Goal: Transaction & Acquisition: Purchase product/service

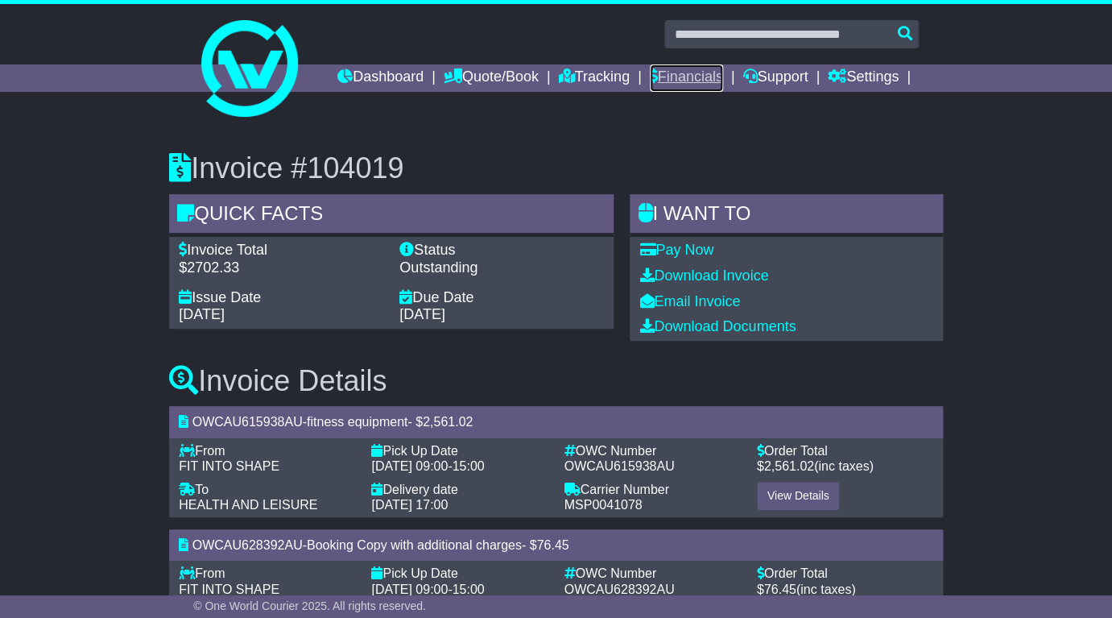
click at [699, 83] on link "Financials" at bounding box center [686, 77] width 73 height 27
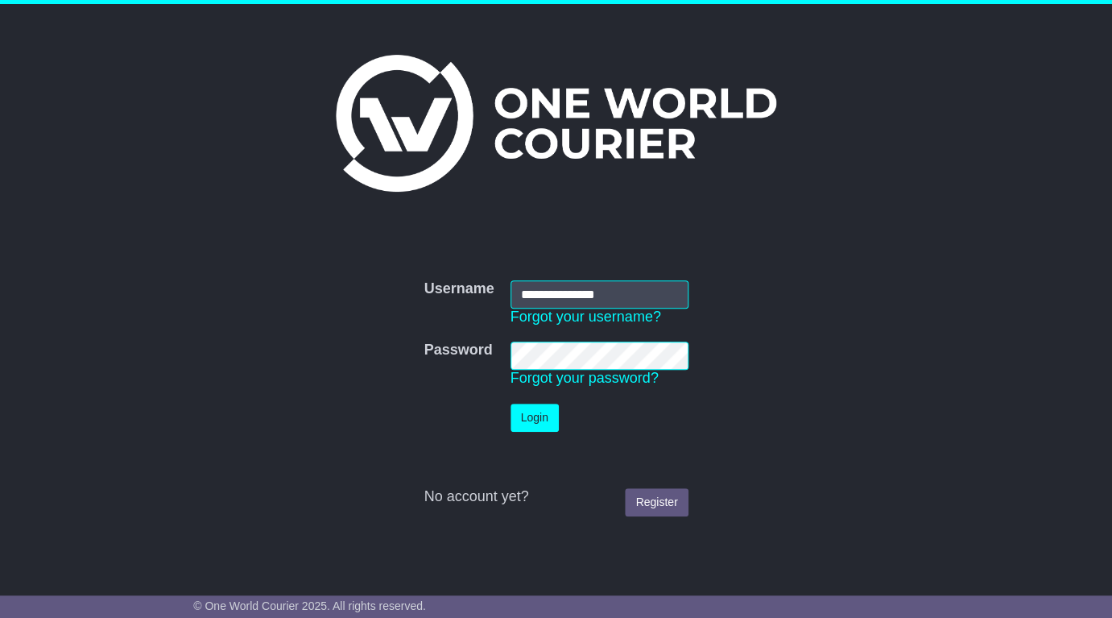
type input "**********"
click at [540, 422] on button "Login" at bounding box center [535, 417] width 48 height 28
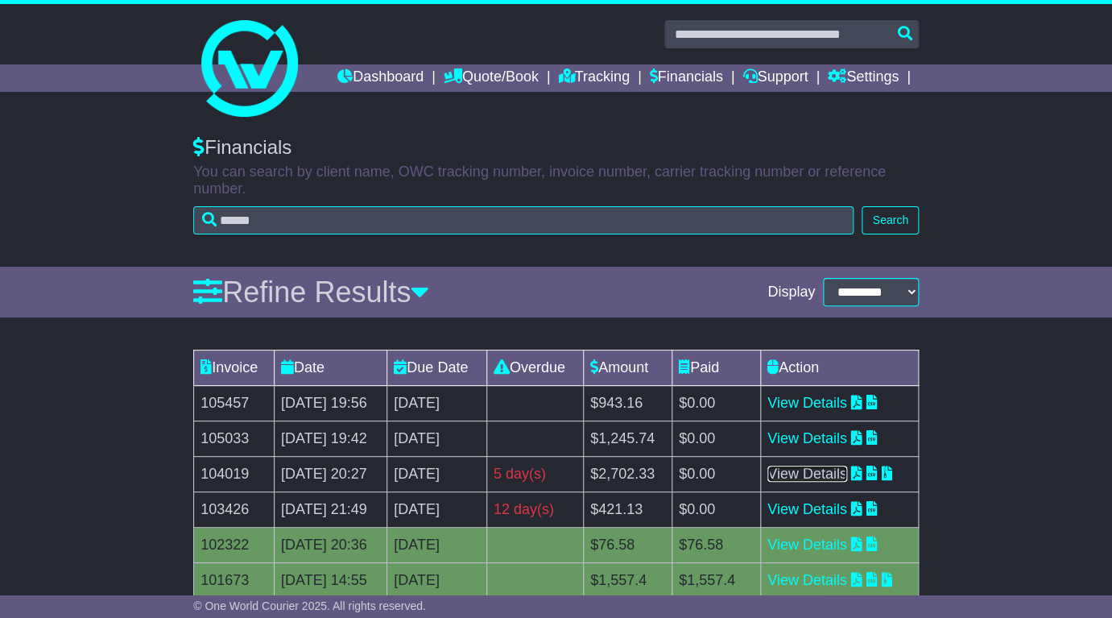
click at [831, 475] on link "View Details" at bounding box center [807, 473] width 80 height 16
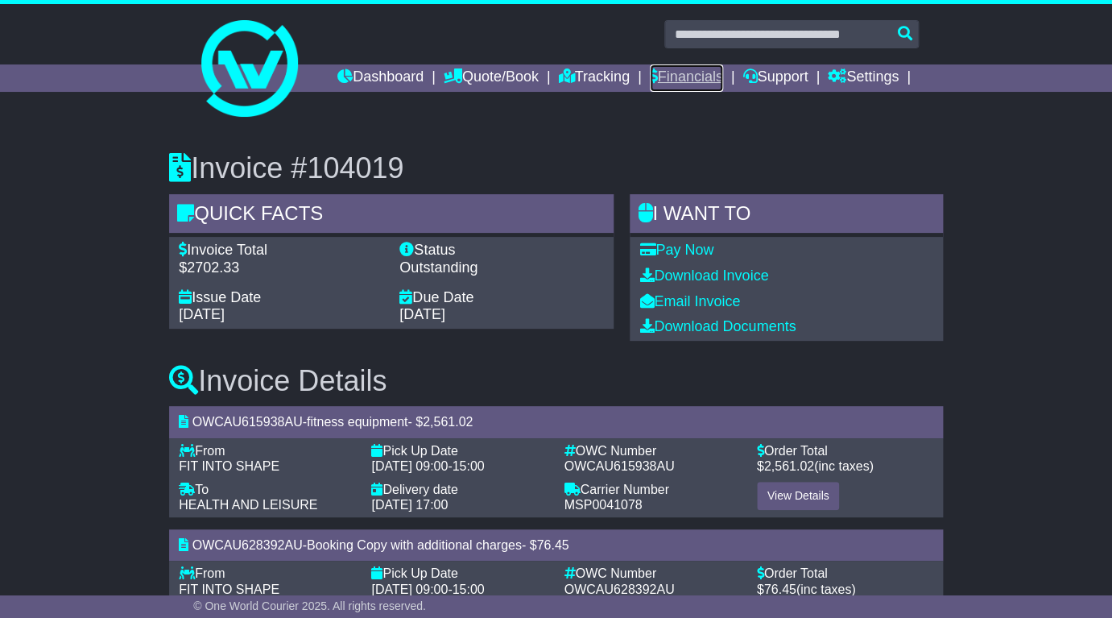
click at [701, 72] on link "Financials" at bounding box center [686, 77] width 73 height 27
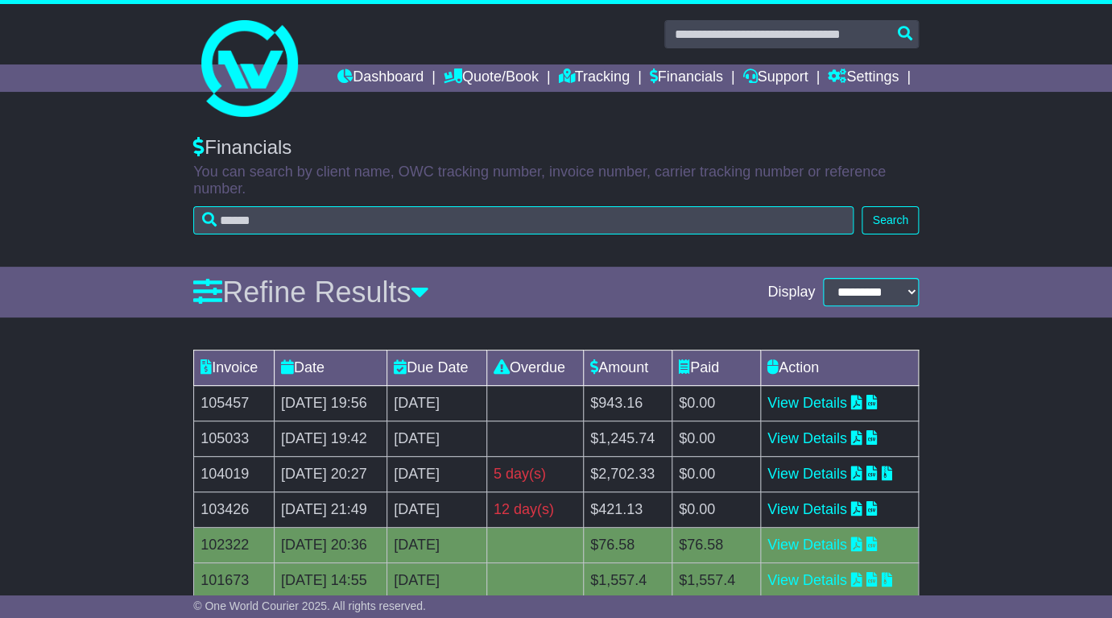
click at [645, 517] on td "$421.13" at bounding box center [627, 509] width 89 height 35
click at [833, 510] on link "View Details" at bounding box center [807, 509] width 80 height 16
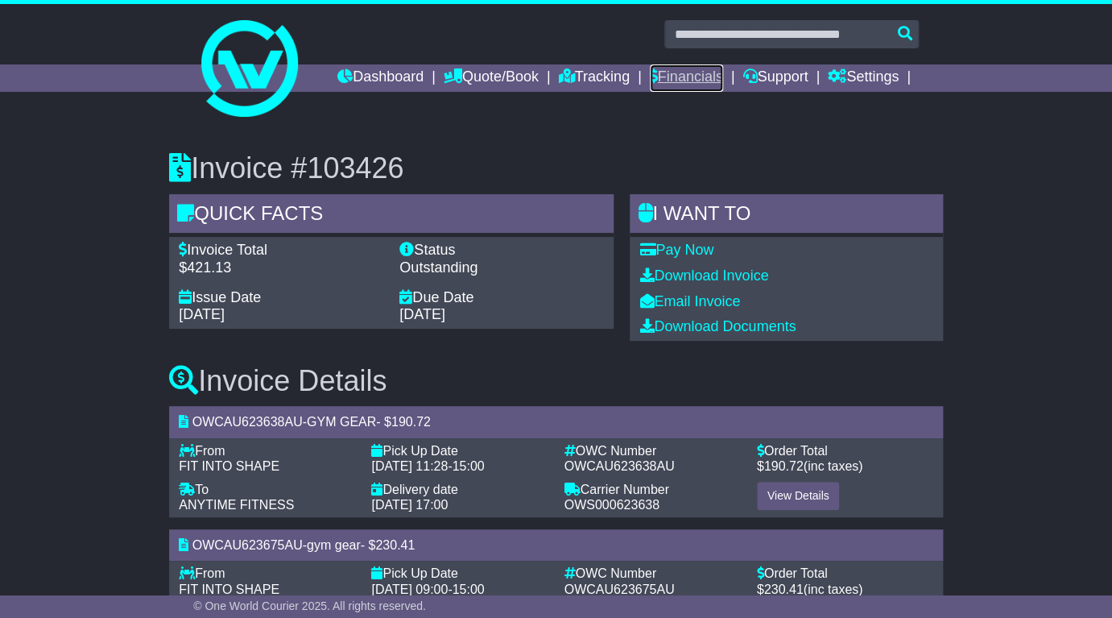
click at [680, 76] on link "Financials" at bounding box center [686, 77] width 73 height 27
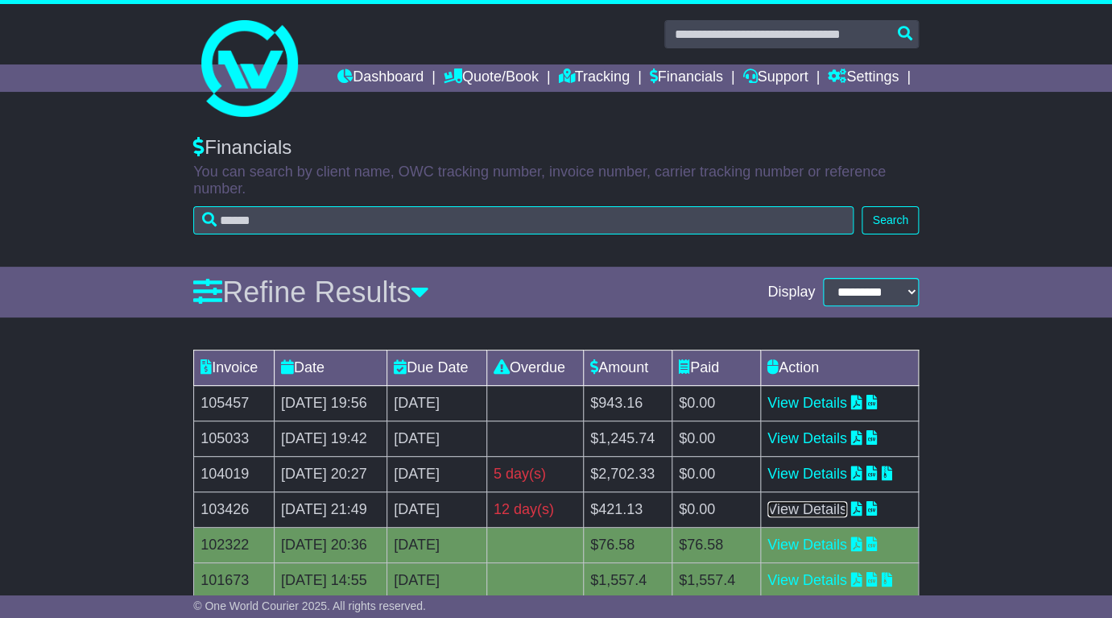
click at [810, 515] on link "View Details" at bounding box center [807, 509] width 80 height 16
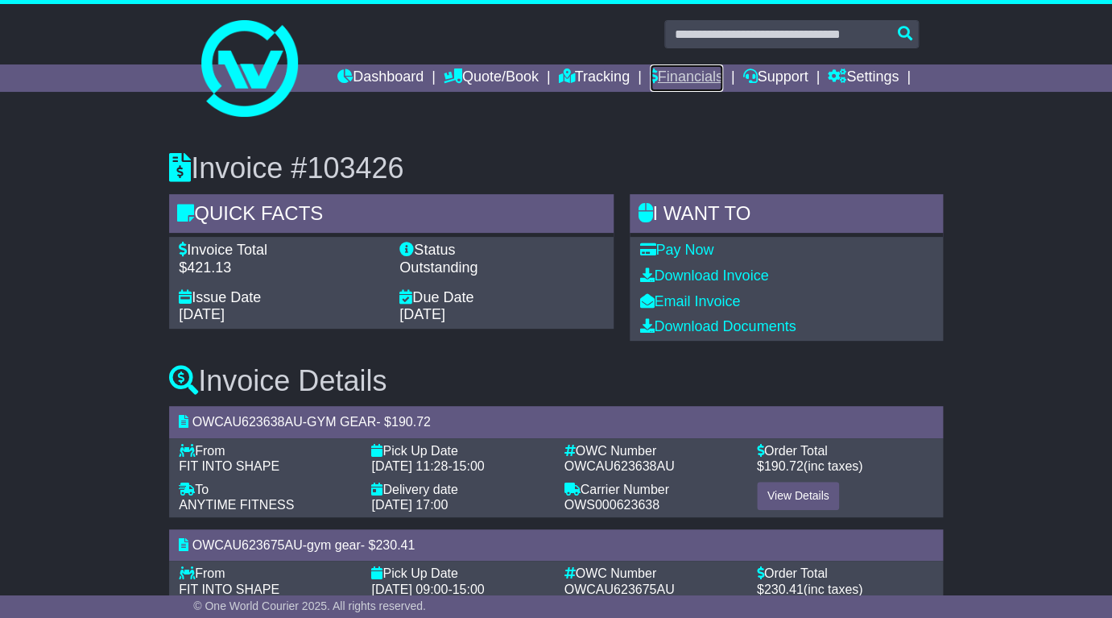
click at [678, 78] on link "Financials" at bounding box center [686, 77] width 73 height 27
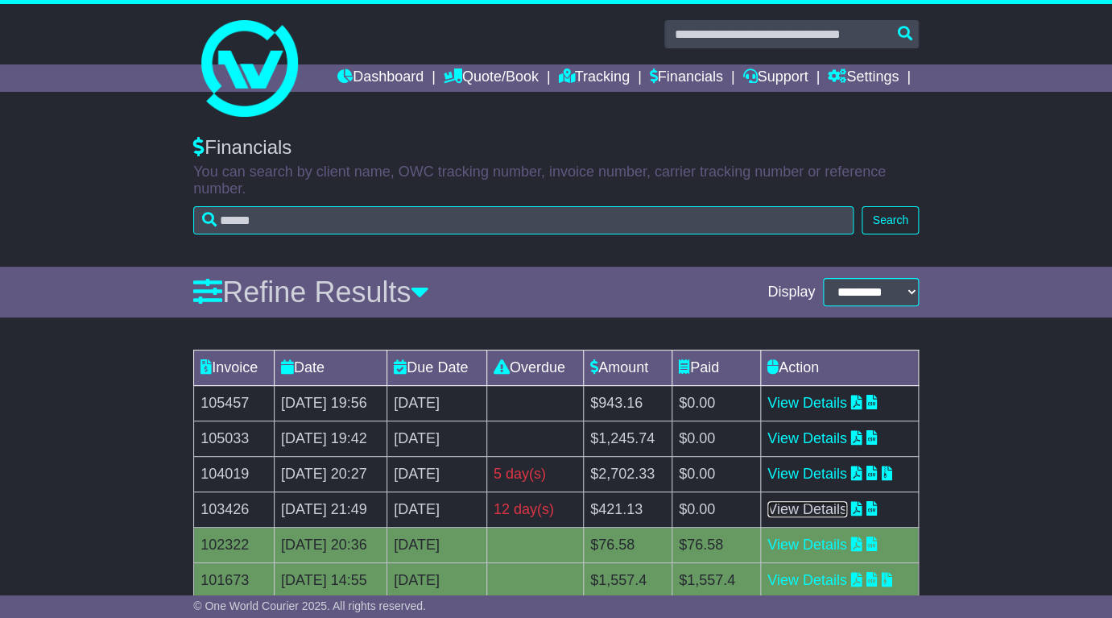
click at [827, 513] on link "View Details" at bounding box center [807, 509] width 80 height 16
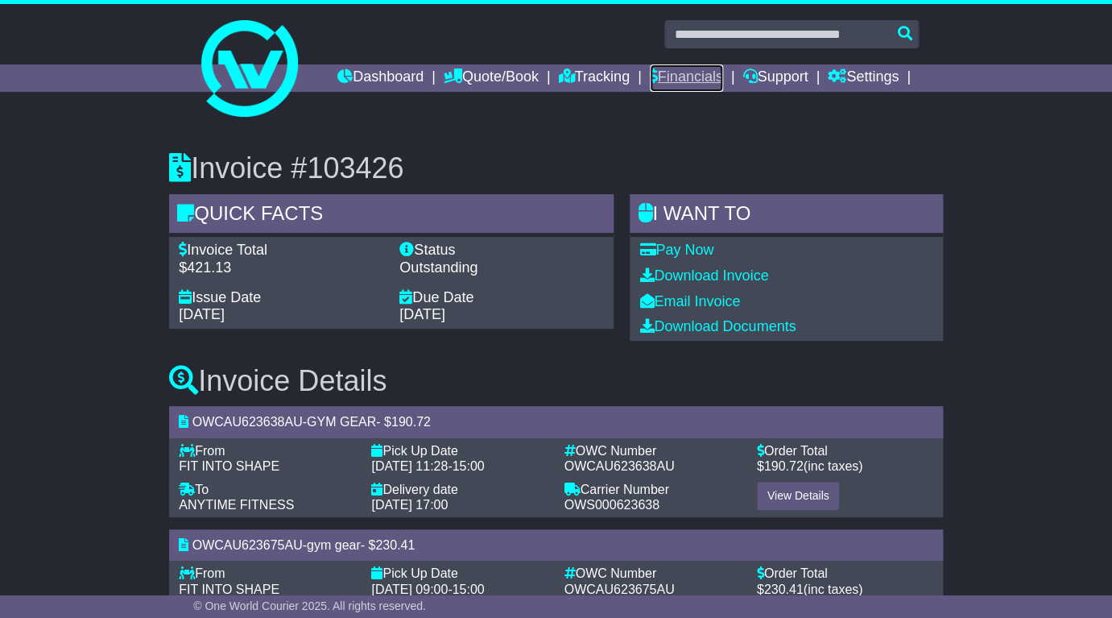
click at [680, 78] on link "Financials" at bounding box center [686, 77] width 73 height 27
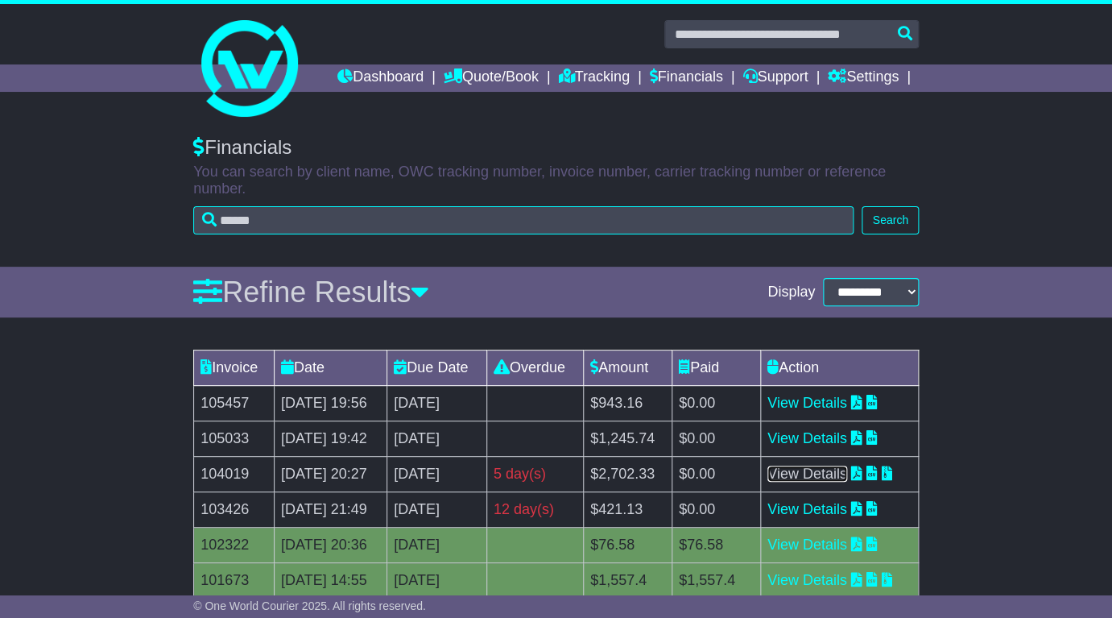
click at [825, 474] on link "View Details" at bounding box center [807, 473] width 80 height 16
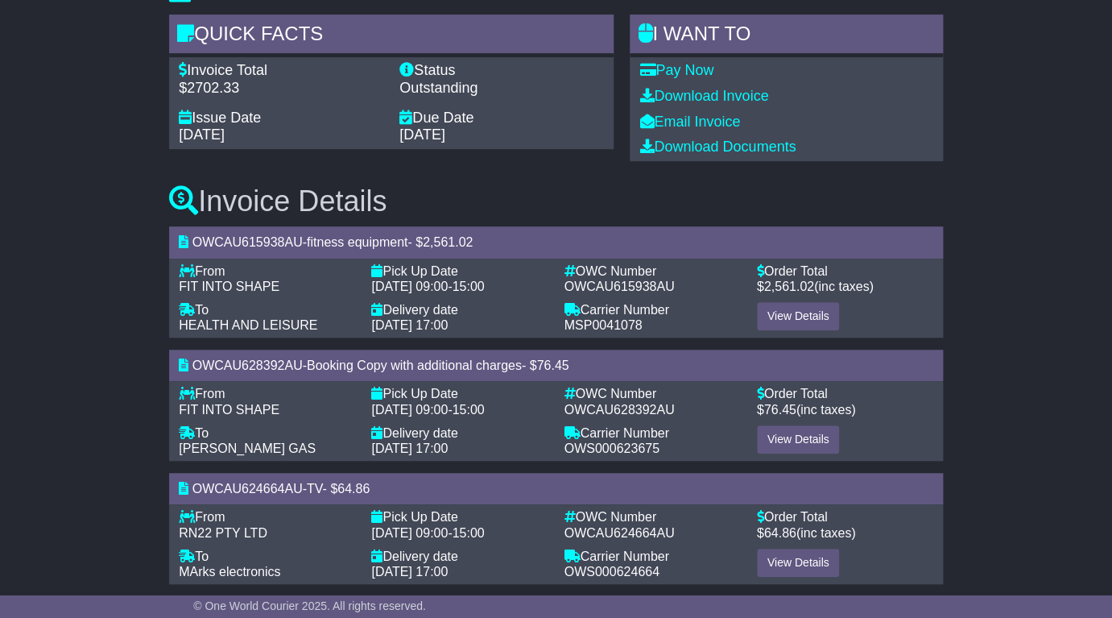
scroll to position [199, 0]
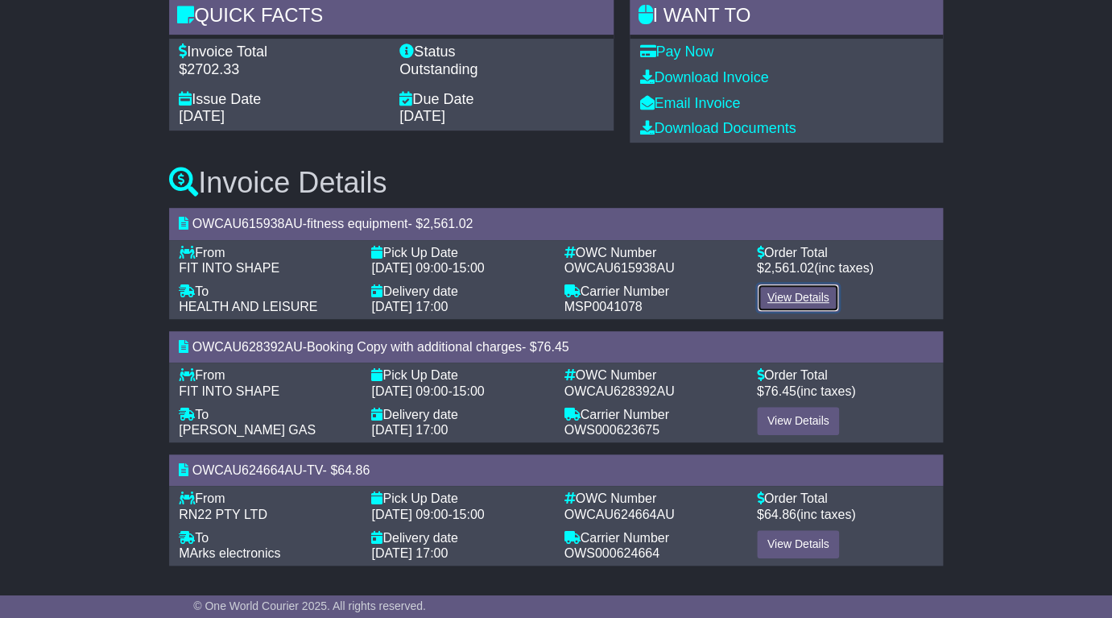
click at [777, 294] on link "View Details" at bounding box center [798, 297] width 83 height 28
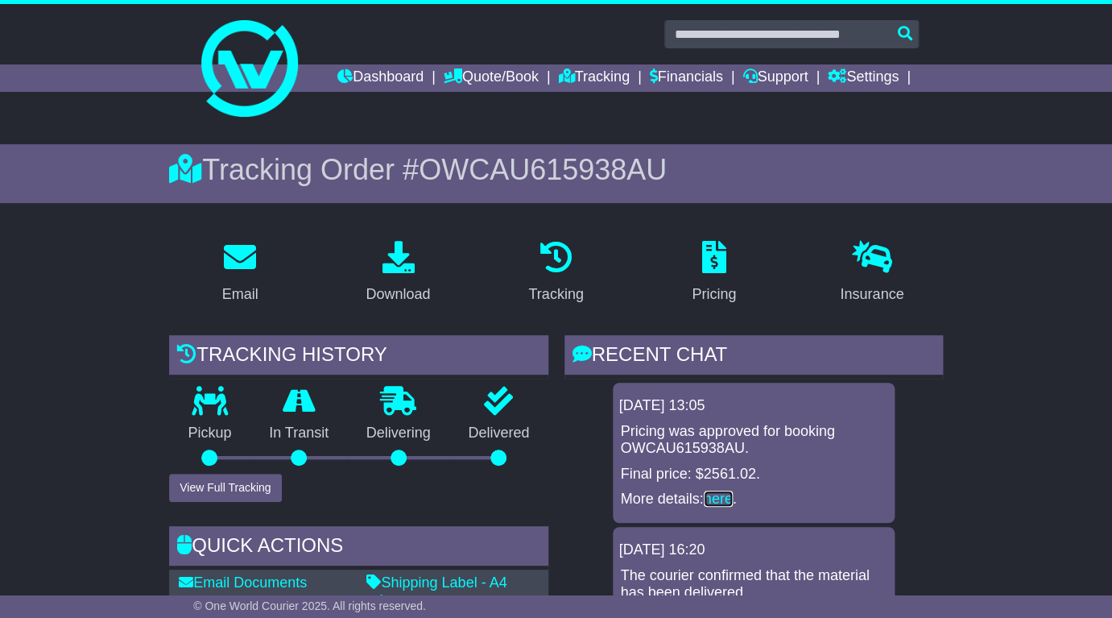
click at [727, 496] on link "here" at bounding box center [718, 498] width 29 height 16
click at [708, 76] on link "Financials" at bounding box center [686, 77] width 73 height 27
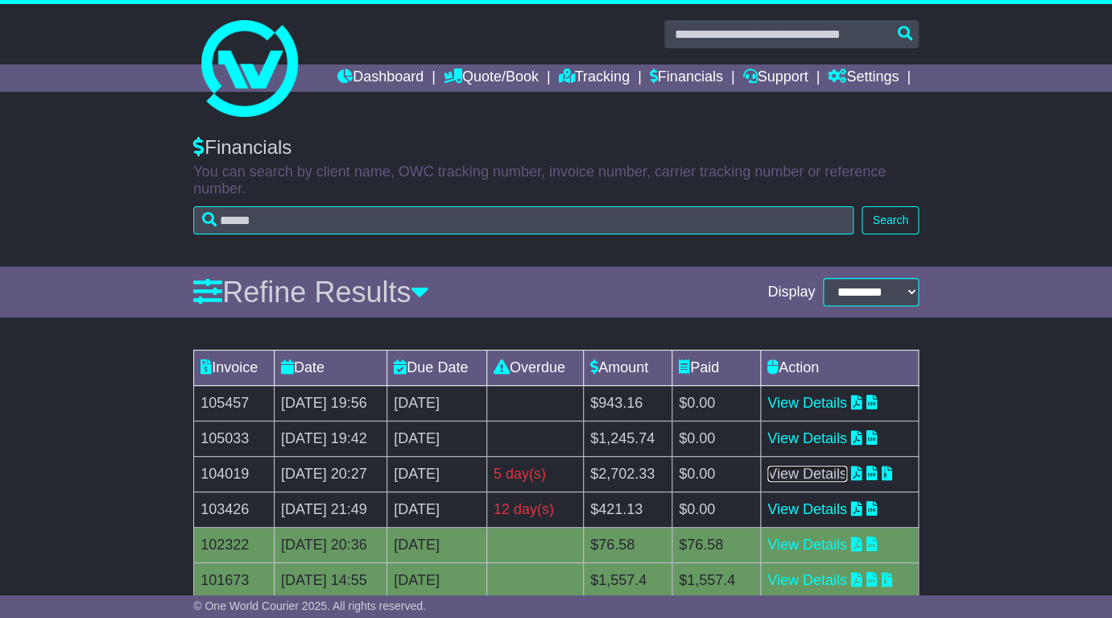
click at [834, 481] on link "View Details" at bounding box center [807, 473] width 80 height 16
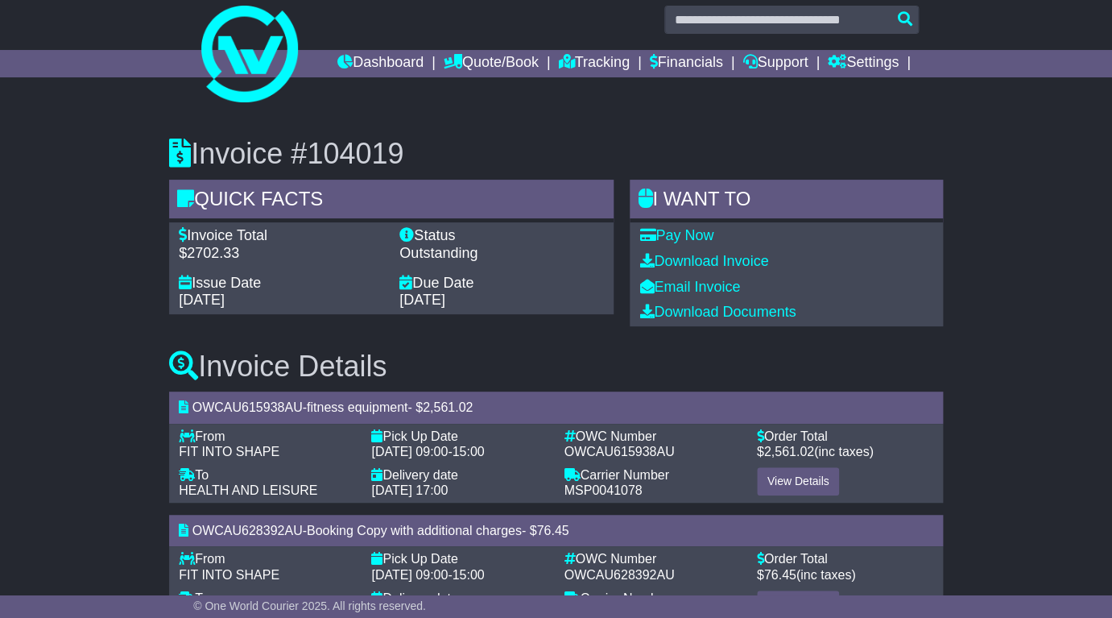
scroll to position [18, 0]
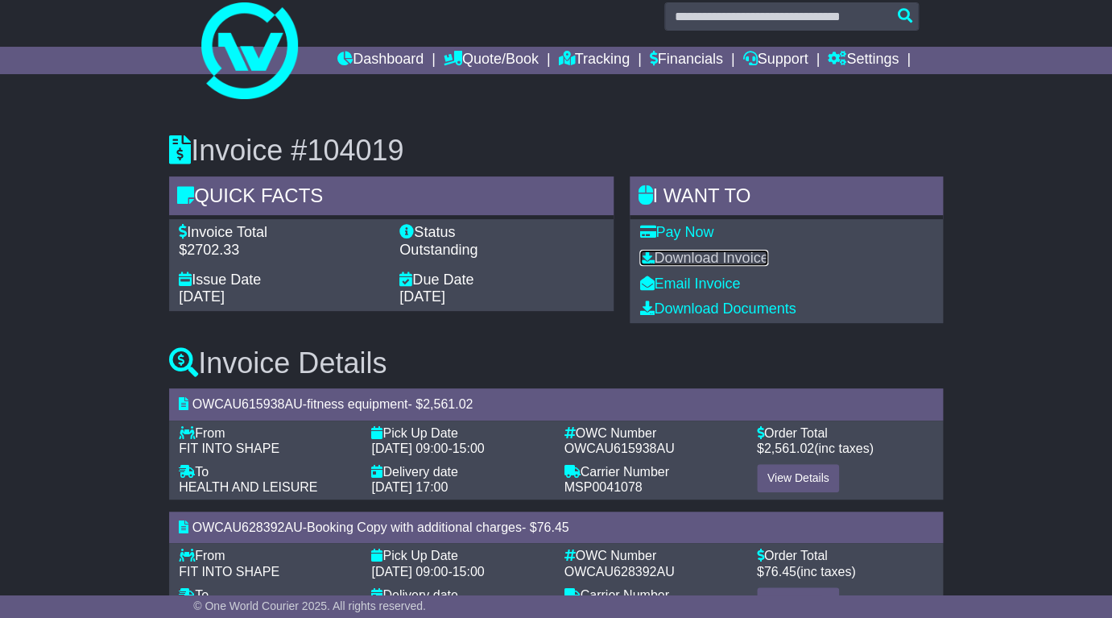
click at [741, 264] on link "Download Invoice" at bounding box center [703, 258] width 129 height 16
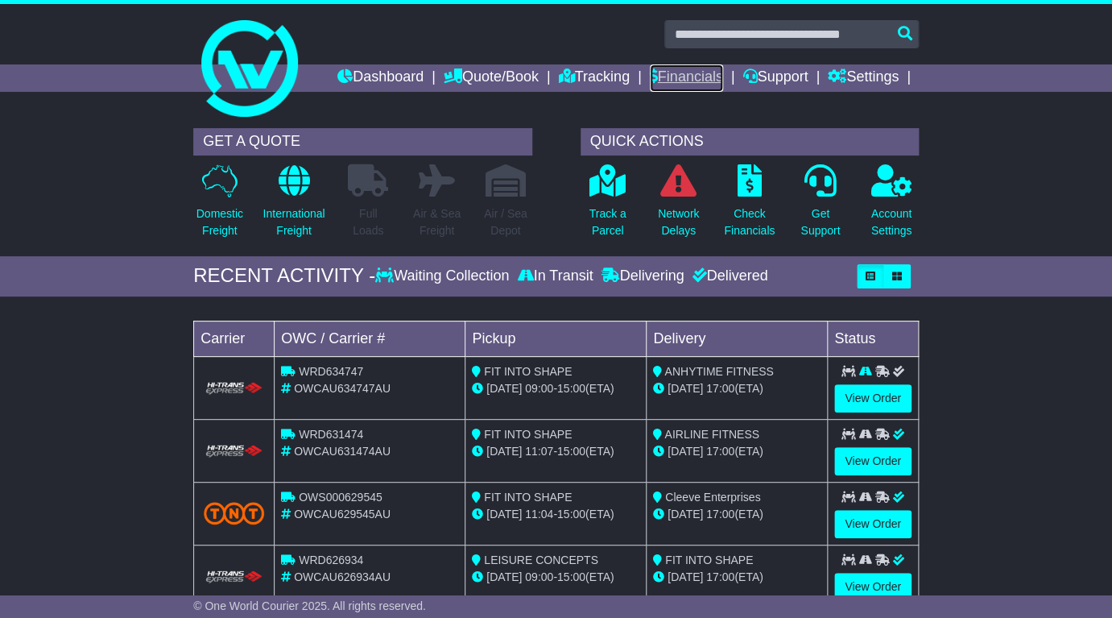
click at [693, 79] on link "Financials" at bounding box center [686, 77] width 73 height 27
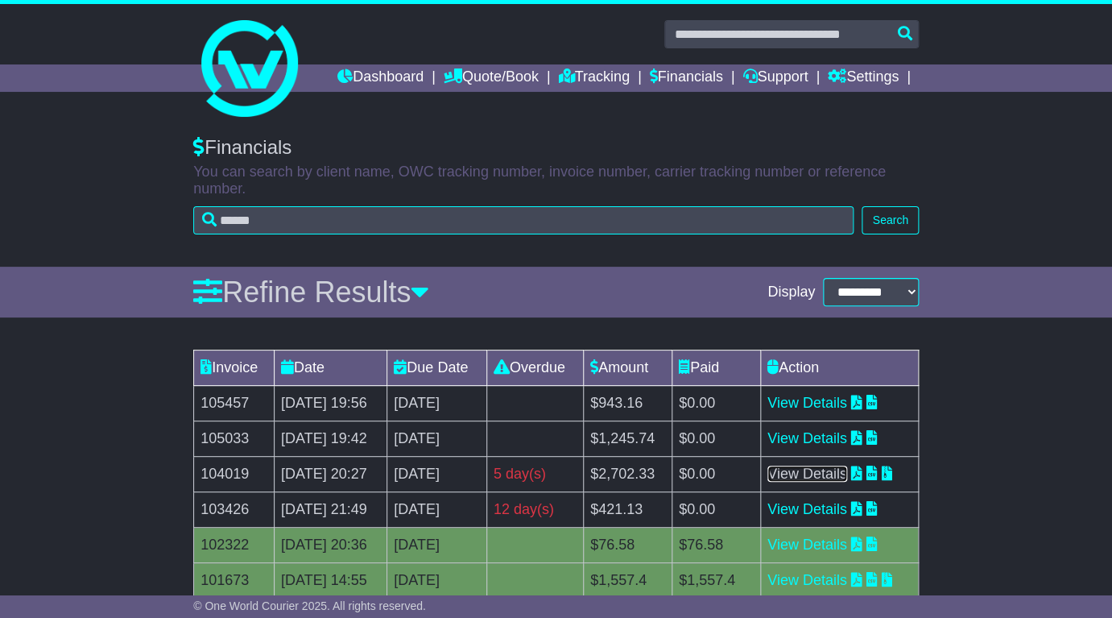
click at [826, 478] on link "View Details" at bounding box center [807, 473] width 80 height 16
click at [811, 513] on link "View Details" at bounding box center [807, 509] width 80 height 16
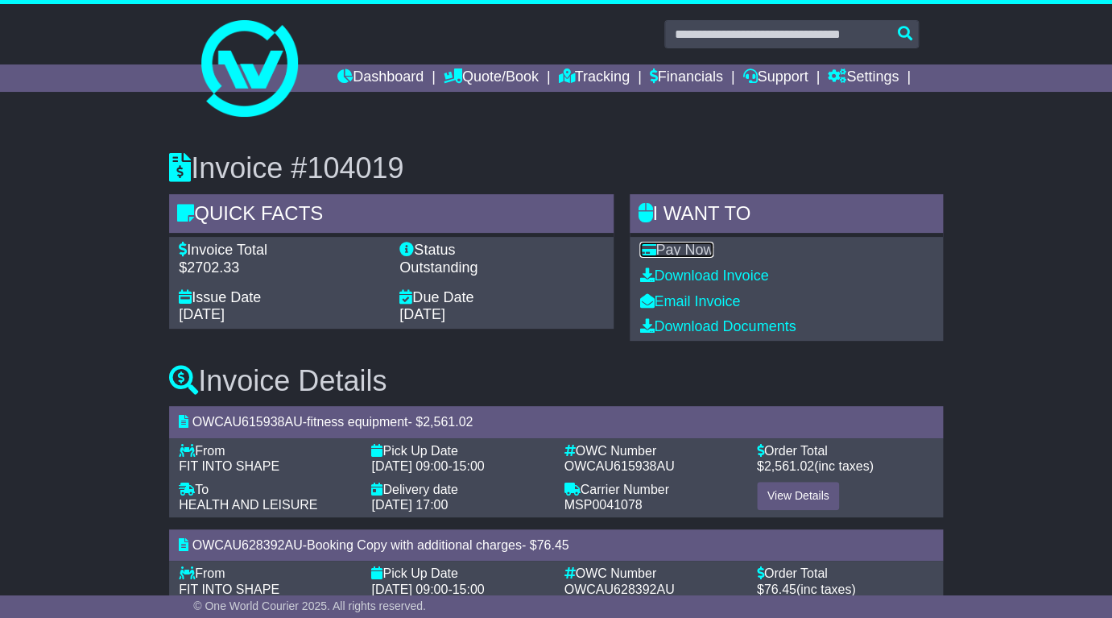
click at [693, 254] on link "Pay Now" at bounding box center [676, 250] width 74 height 16
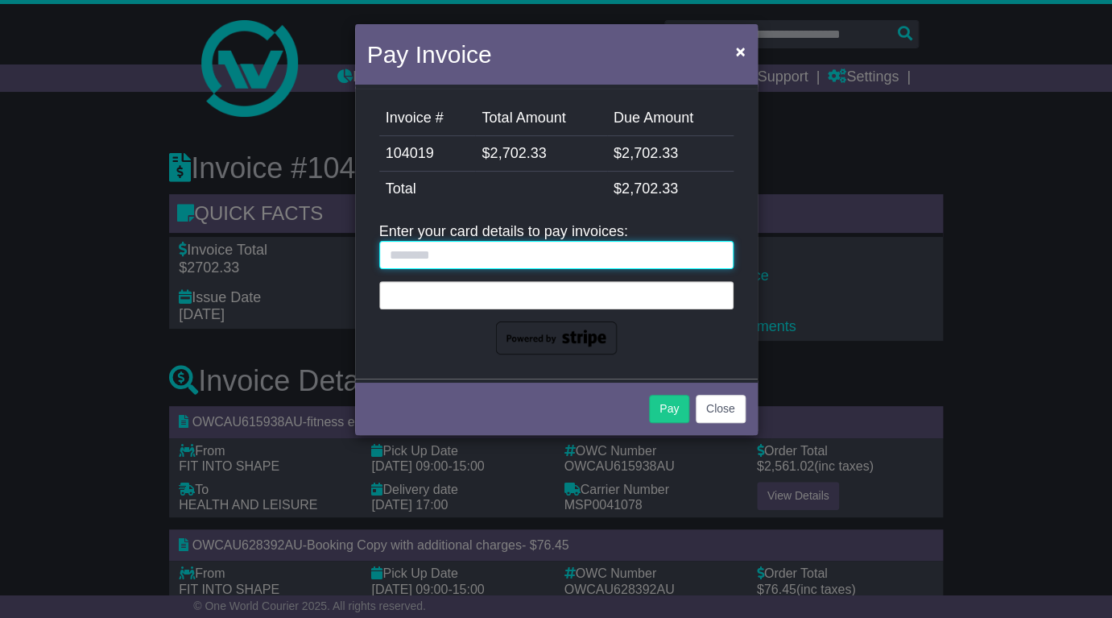
click at [583, 256] on input "text" at bounding box center [556, 255] width 354 height 28
type input "**********"
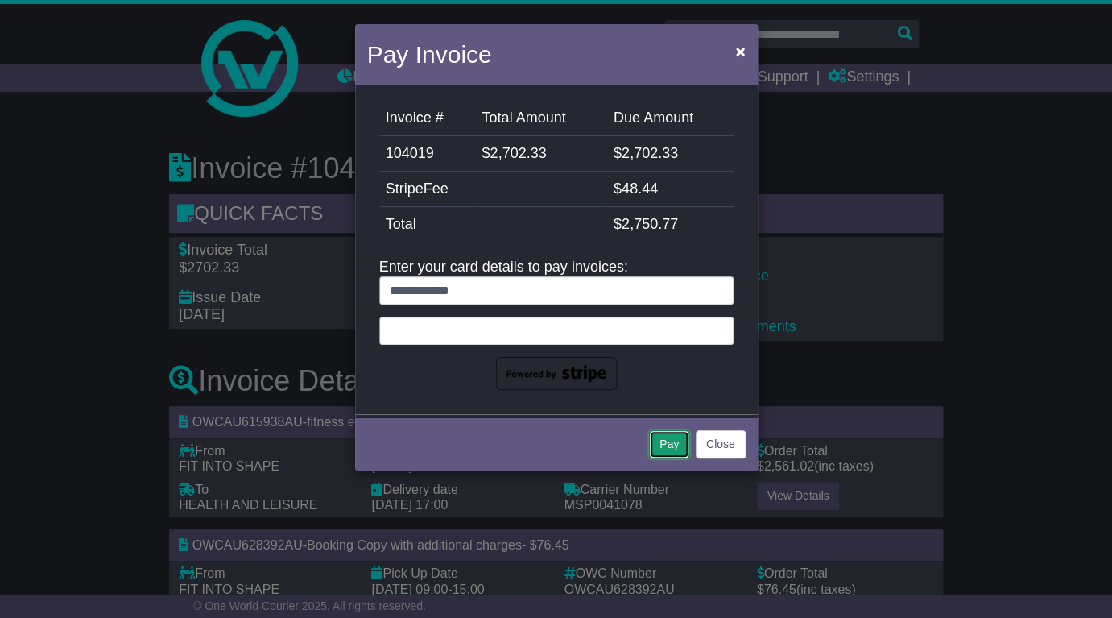
click at [664, 444] on button "Pay" at bounding box center [669, 444] width 40 height 28
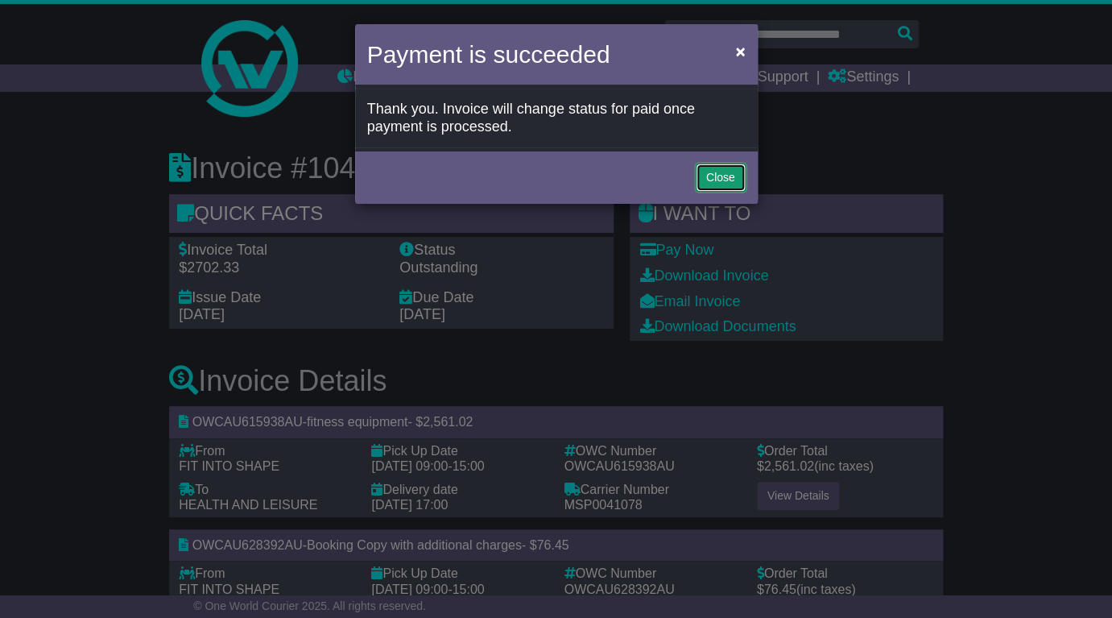
click at [720, 176] on button "Close" at bounding box center [721, 177] width 50 height 28
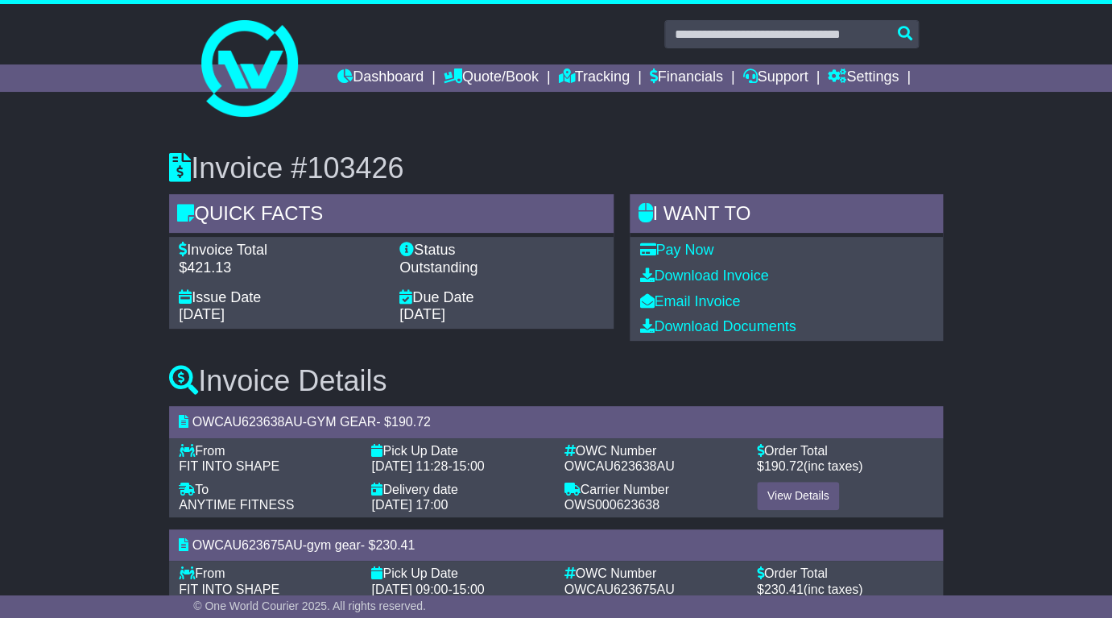
scroll to position [76, 0]
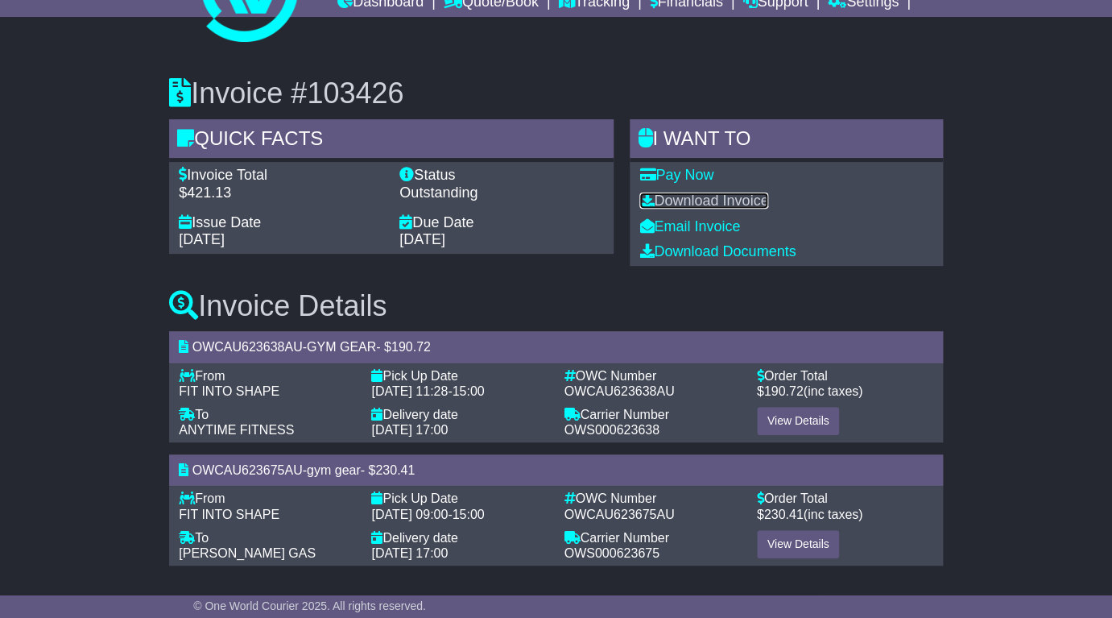
click at [707, 196] on link "Download Invoice" at bounding box center [703, 200] width 129 height 16
click at [686, 178] on link "Pay Now" at bounding box center [676, 175] width 74 height 16
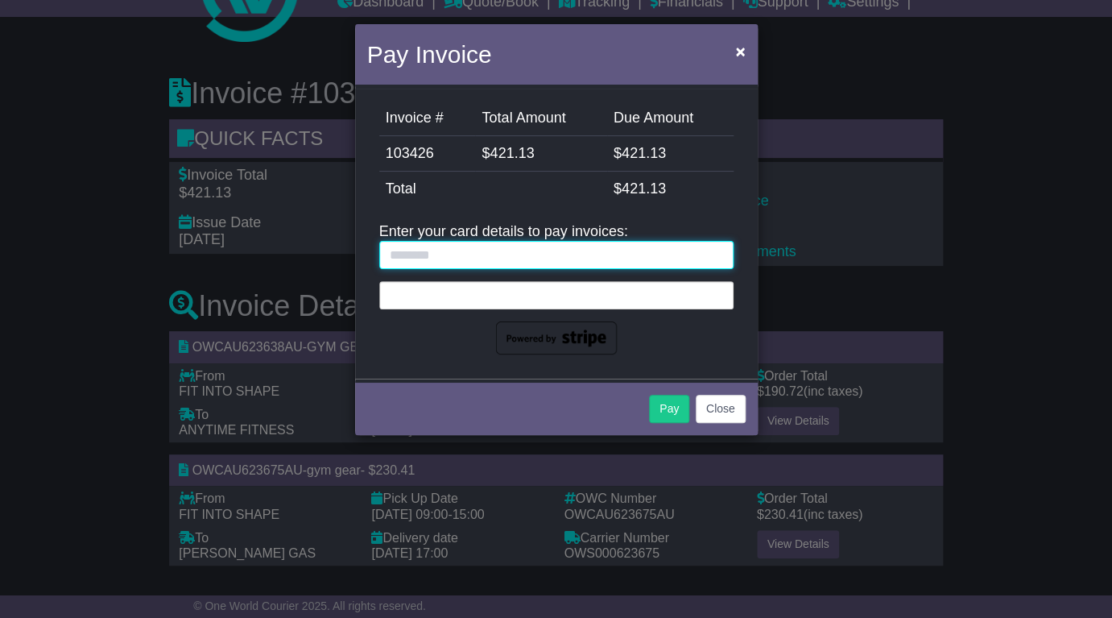
click at [520, 260] on input "text" at bounding box center [556, 255] width 354 height 28
type input "**********"
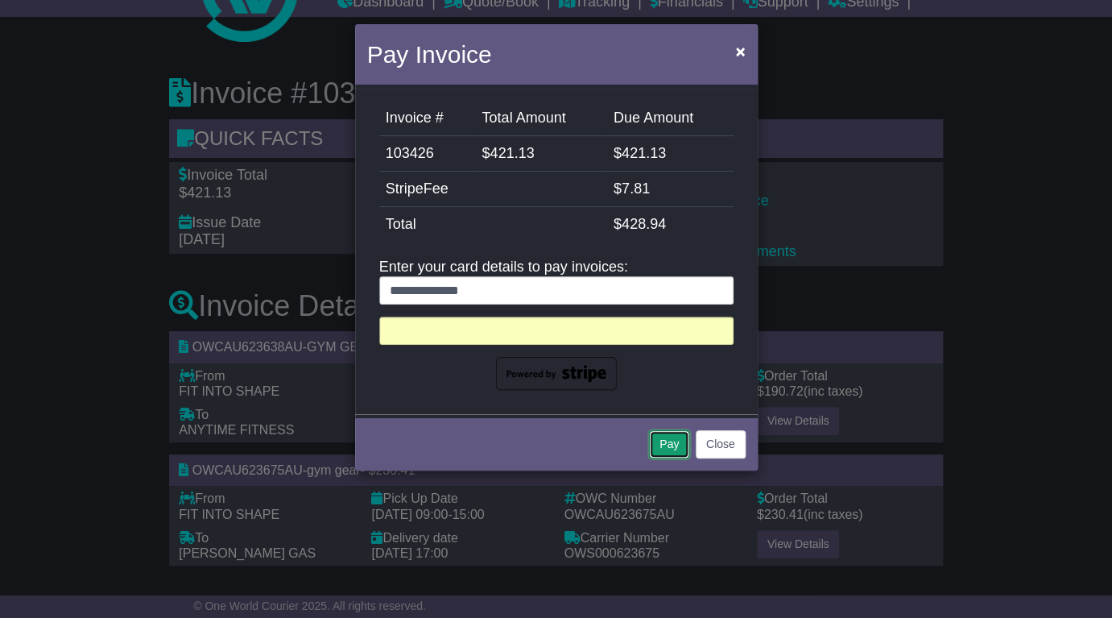
click at [672, 449] on button "Pay" at bounding box center [669, 444] width 40 height 28
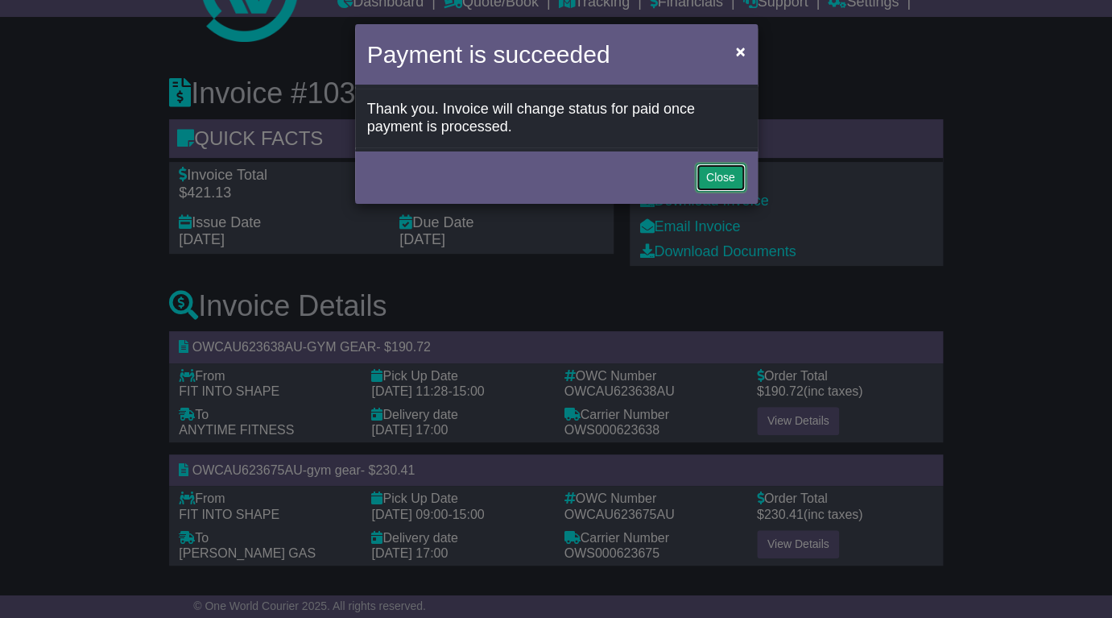
click at [717, 174] on button "Close" at bounding box center [721, 177] width 50 height 28
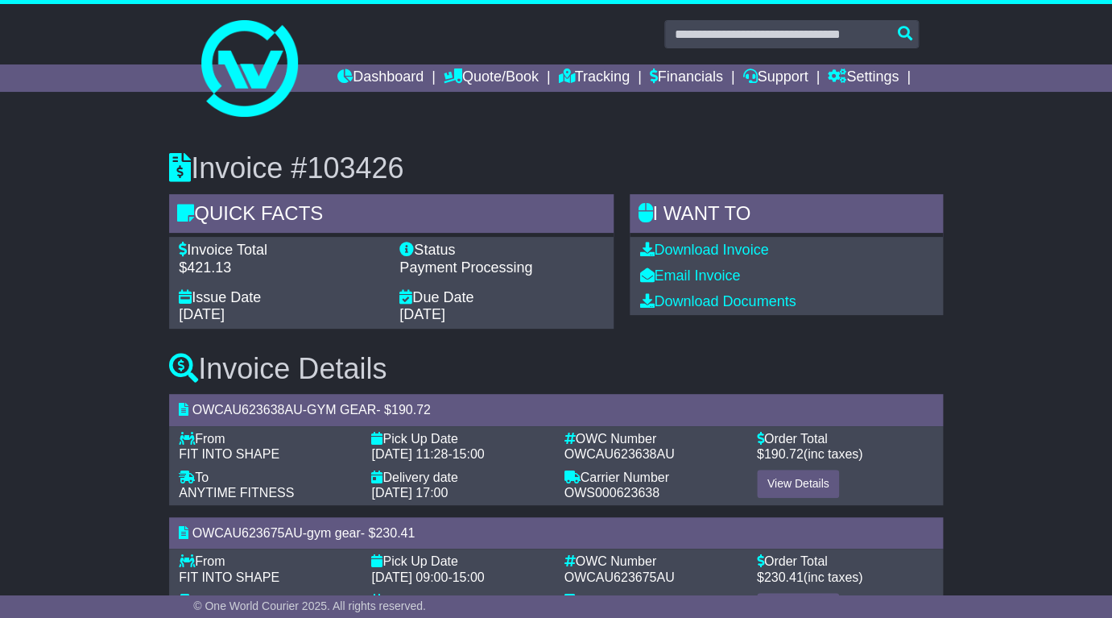
click at [662, 136] on div "Invoice #103426 Quick Facts Invoice Total $421.13 Status Payment Processing Iss…" at bounding box center [556, 228] width 790 height 201
